Goal: Entertainment & Leisure: Consume media (video, audio)

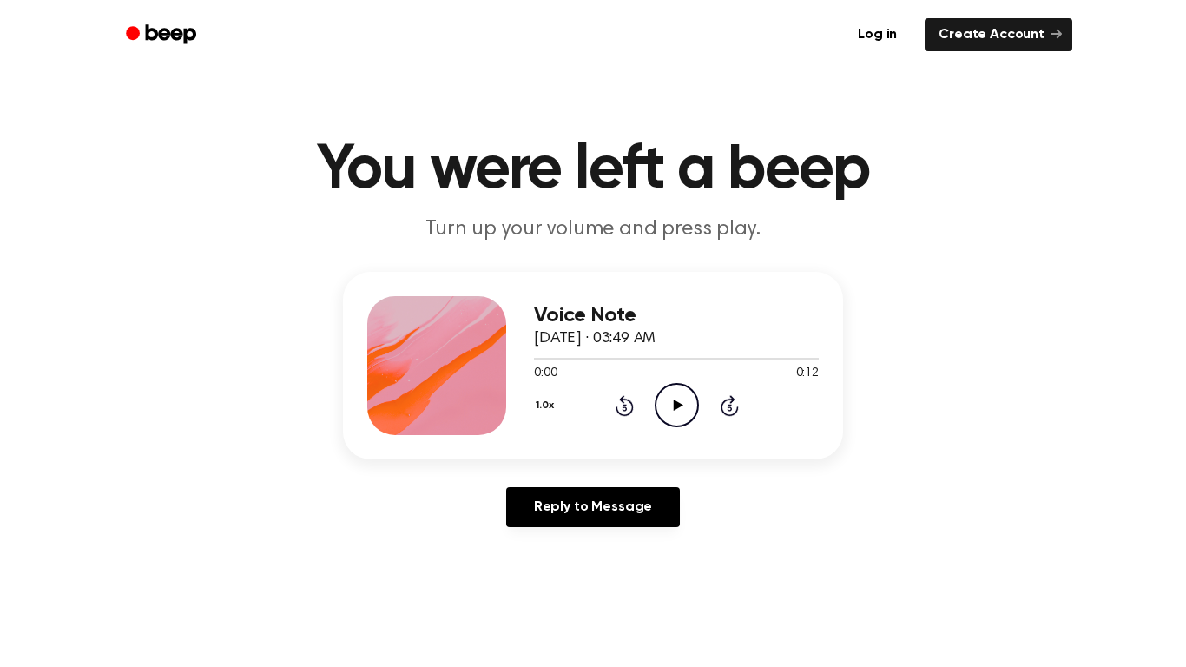
click at [665, 419] on icon "Play Audio" at bounding box center [677, 405] width 44 height 44
click at [663, 386] on icon "Play Audio" at bounding box center [677, 405] width 44 height 44
click at [667, 406] on icon "Play Audio" at bounding box center [677, 405] width 44 height 44
click at [672, 414] on icon "Play Audio" at bounding box center [677, 405] width 44 height 44
